Goal: Find specific fact: Find specific page/section

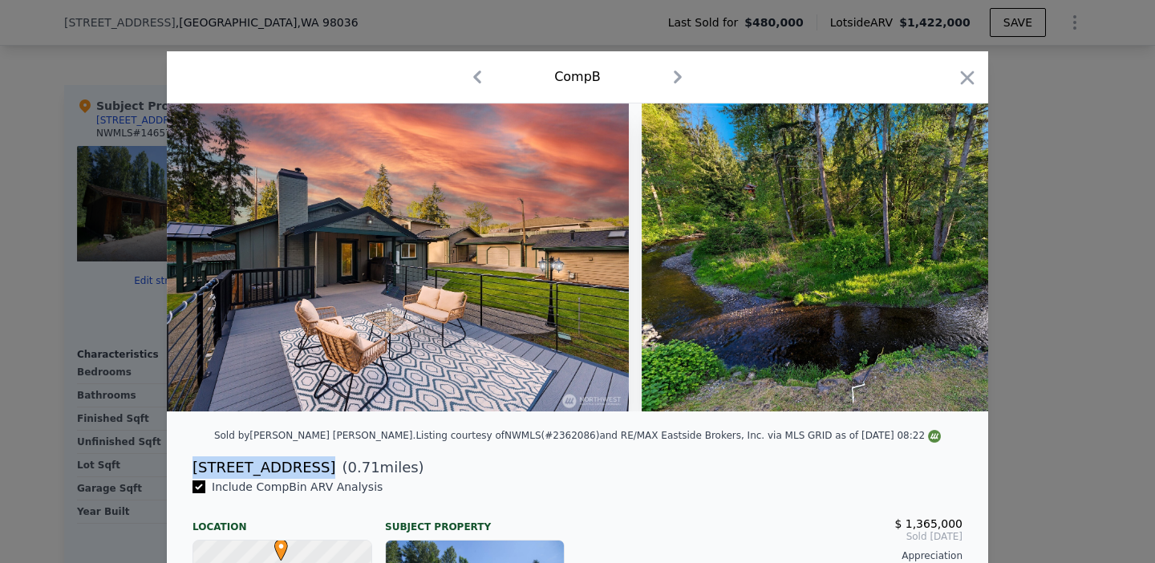
scroll to position [0, 87]
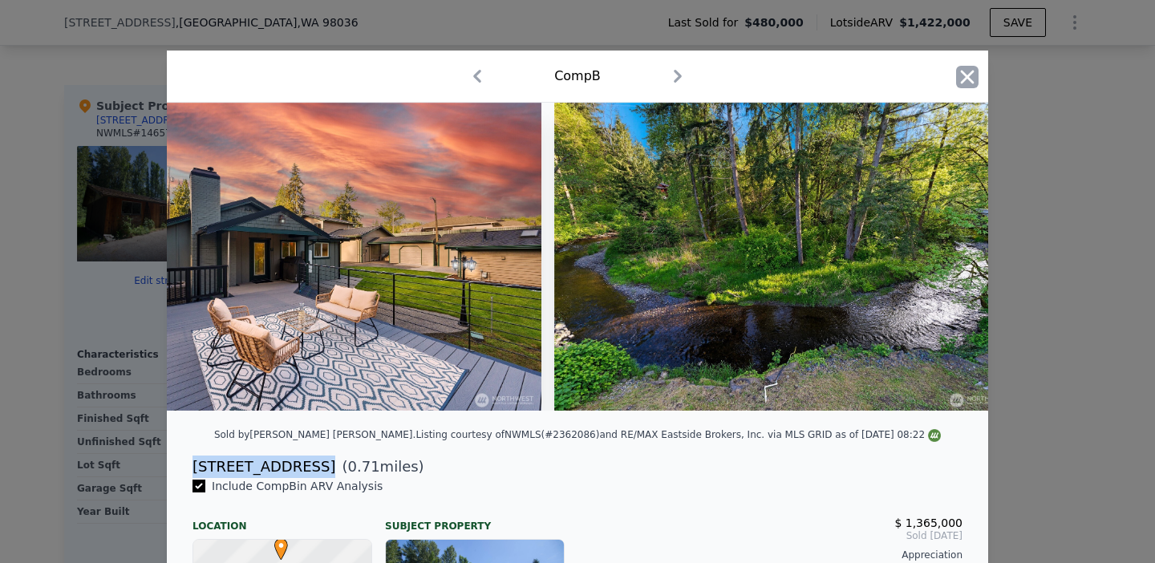
click at [971, 79] on icon "button" at bounding box center [967, 77] width 22 height 22
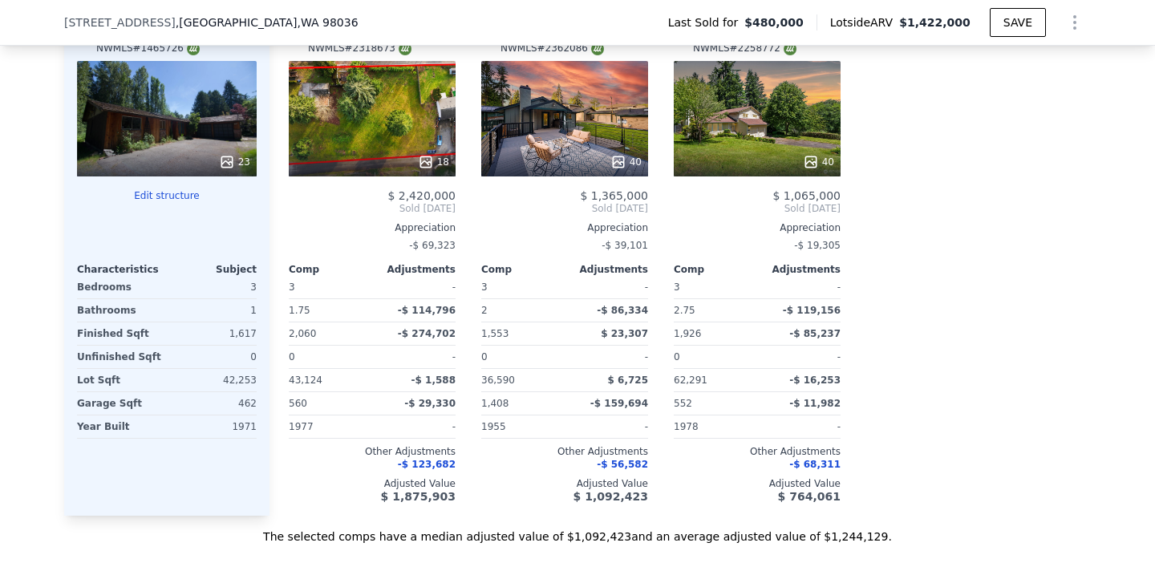
scroll to position [1760, 0]
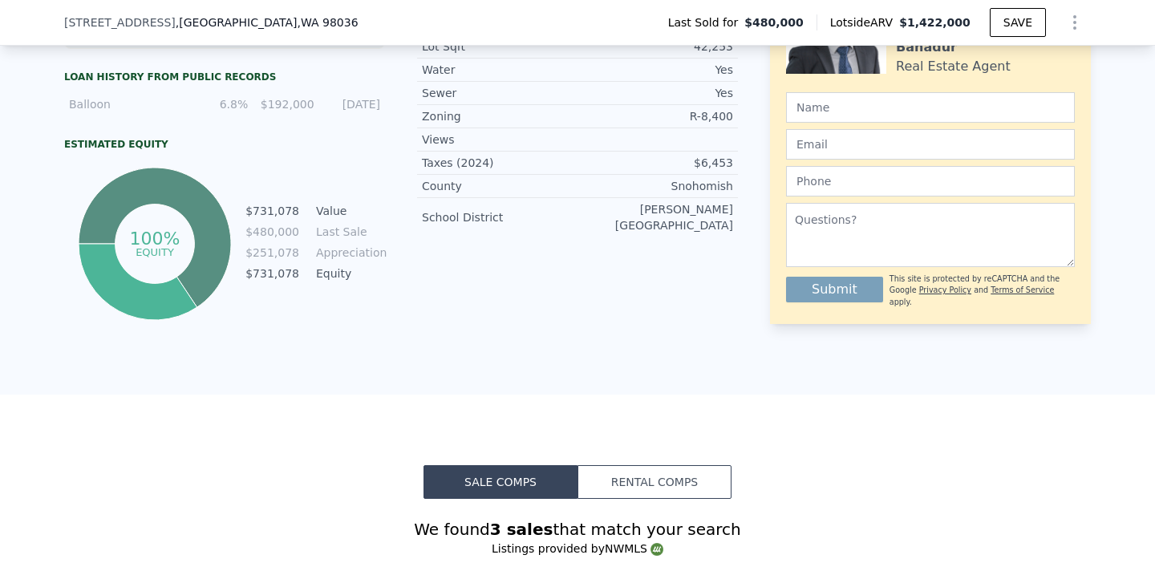
scroll to position [920, 0]
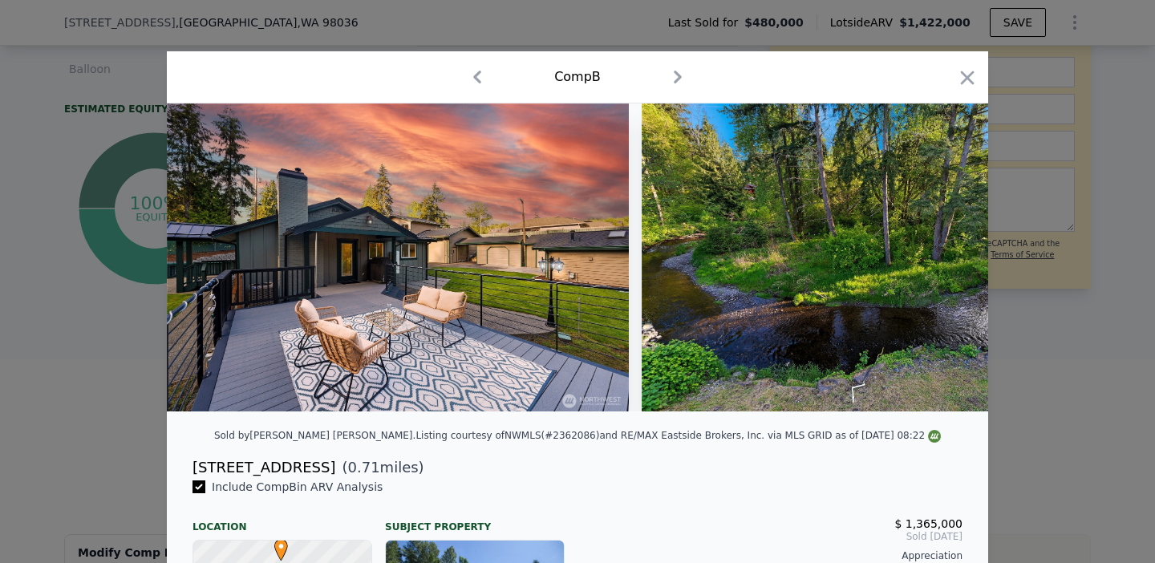
click at [47, 225] on div at bounding box center [577, 281] width 1155 height 563
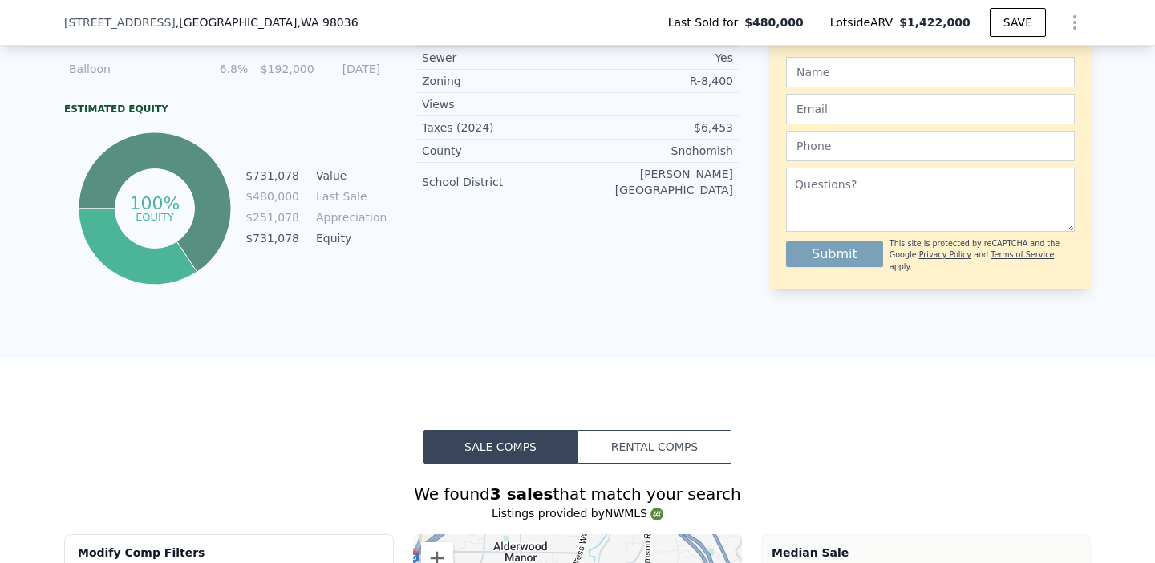
drag, startPoint x: 67, startPoint y: 23, endPoint x: 168, endPoint y: 24, distance: 101.8
click at [168, 24] on div "[STREET_ADDRESS]" at bounding box center [211, 22] width 294 height 16
drag, startPoint x: 164, startPoint y: 22, endPoint x: 58, endPoint y: 22, distance: 105.8
click at [58, 22] on div "[STREET_ADDRESS] Last Sold for $480,000 Lotside ARV $1,422,000 SAVE" at bounding box center [577, 23] width 1155 height 46
copy span "[STREET_ADDRESS]"
